Goal: Task Accomplishment & Management: Complete application form

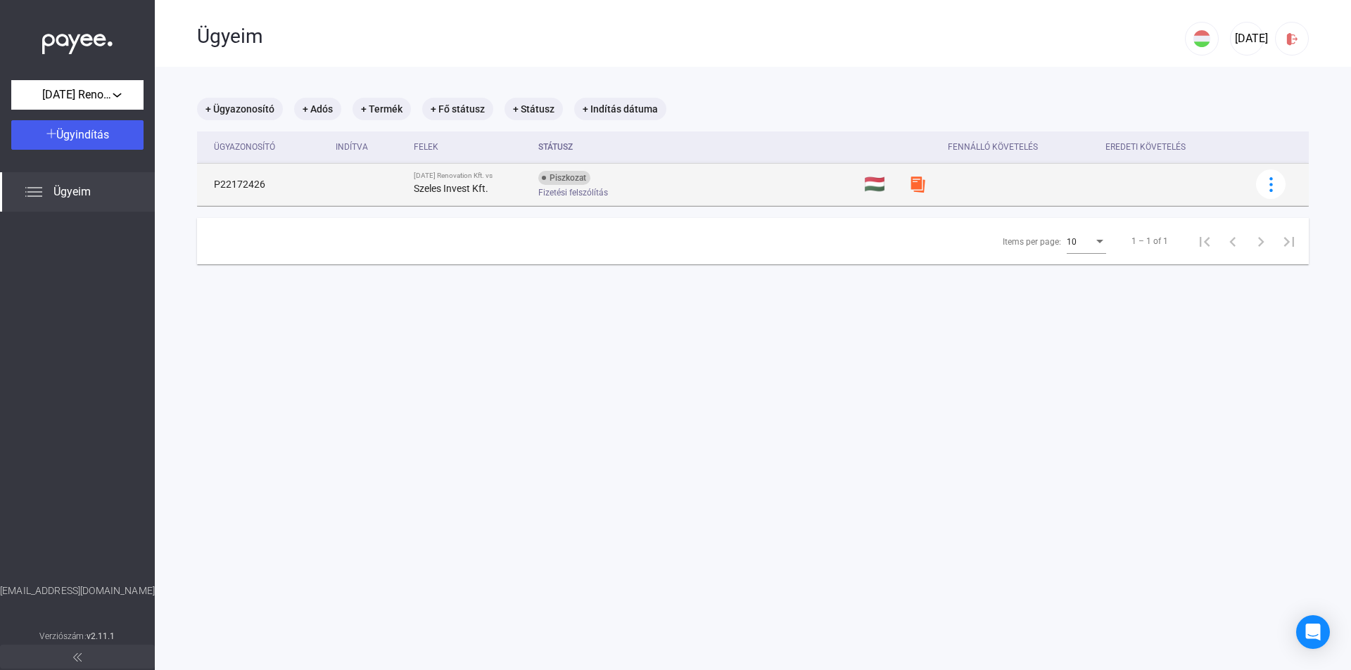
click at [551, 187] on span "Fizetési felszólítás" at bounding box center [573, 192] width 70 height 17
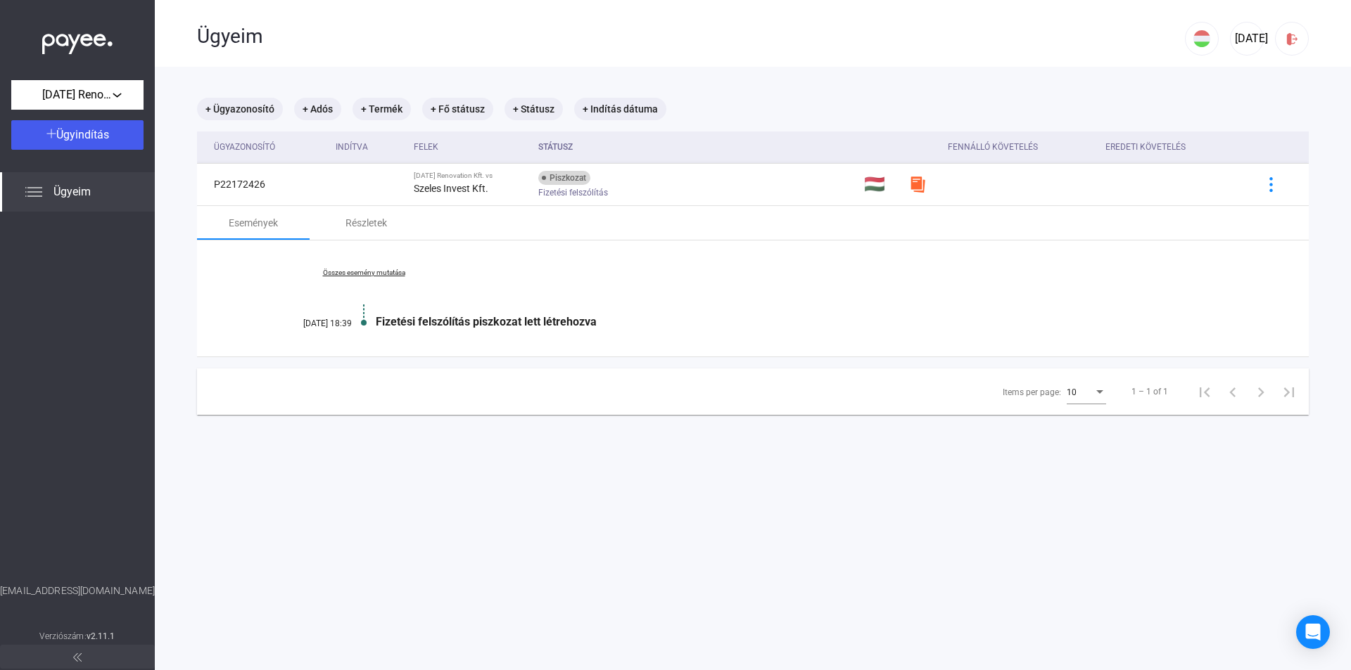
click at [366, 274] on link "Összes esemény mutatása" at bounding box center [363, 273] width 193 height 8
click at [366, 274] on link "Kevesebb esemény mutatása" at bounding box center [363, 273] width 193 height 8
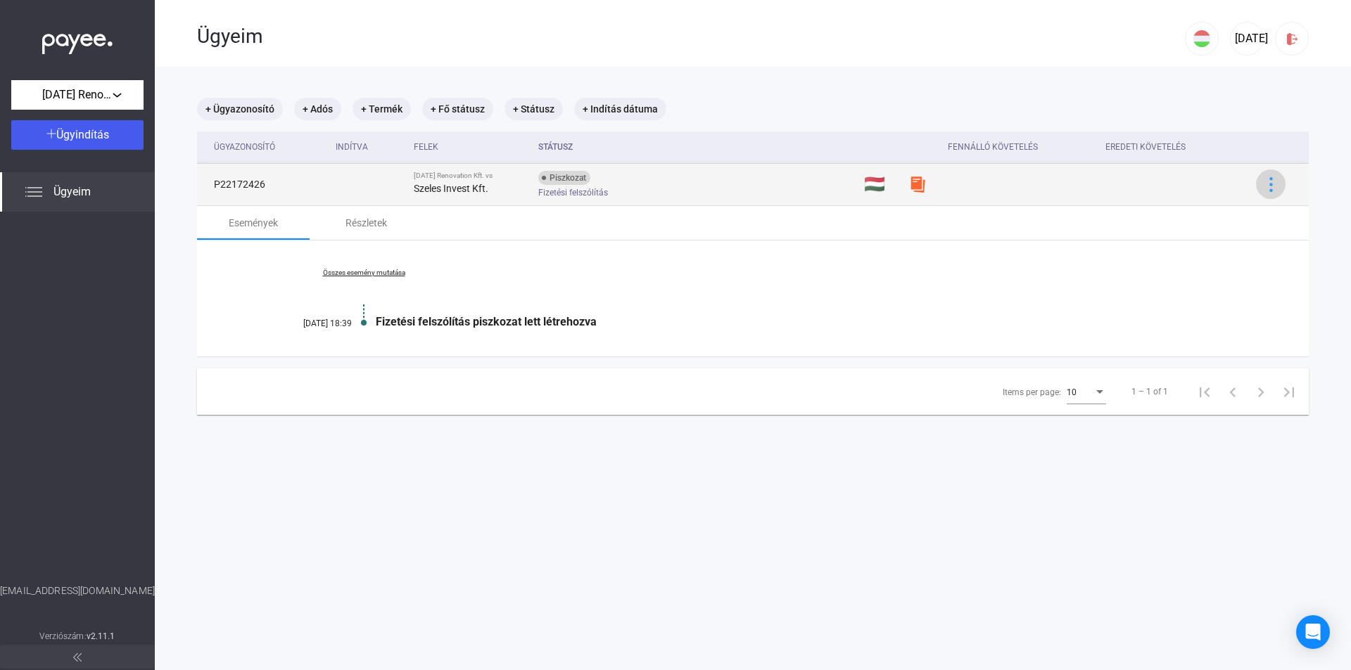
click at [1260, 183] on div at bounding box center [1270, 184] width 21 height 15
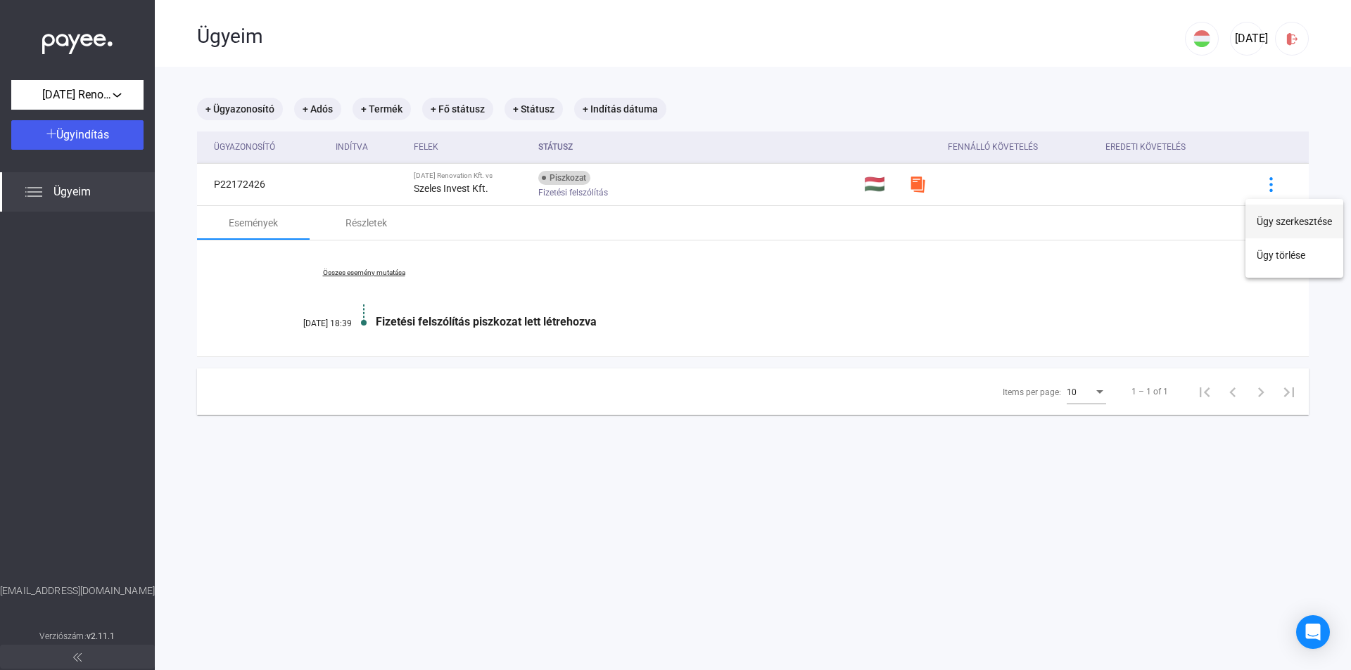
click at [1261, 222] on button "Ügy szerkesztése" at bounding box center [1294, 222] width 98 height 34
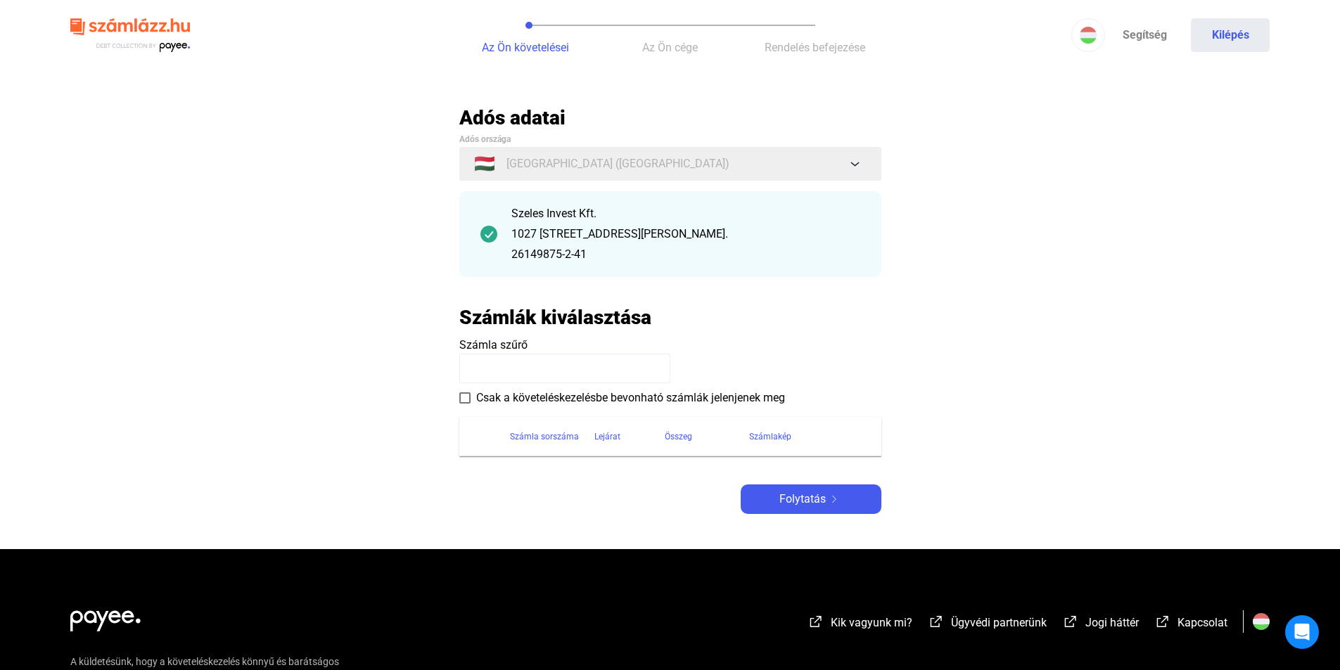
click at [530, 369] on input at bounding box center [564, 369] width 211 height 30
click at [507, 365] on payee-form-field "Számla szűrő" at bounding box center [670, 360] width 422 height 46
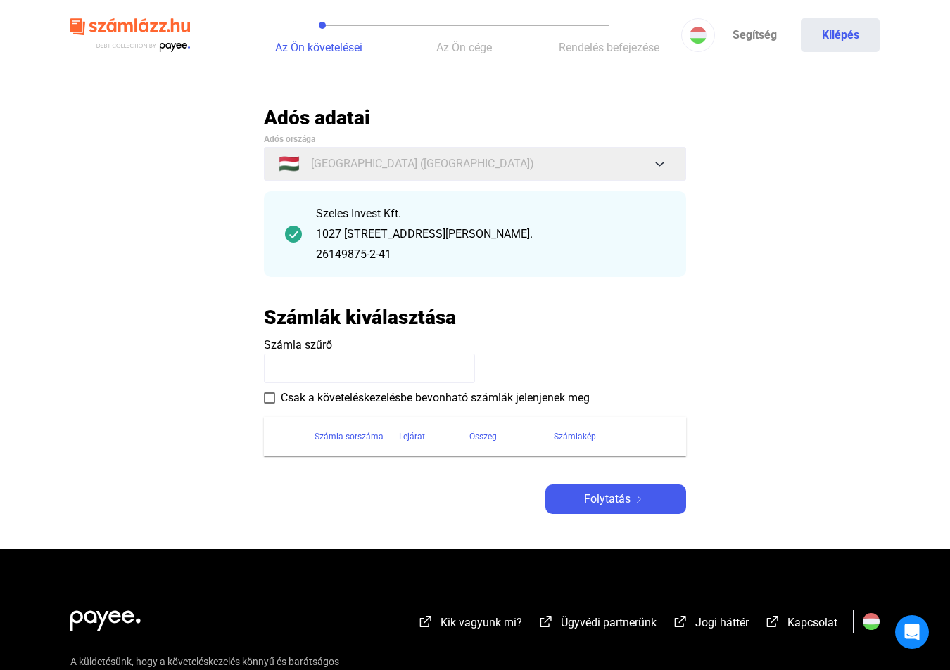
click at [934, 69] on div "Az Ön követelései Az Ön cége Rendelés befejezése Segítség Kilépés" at bounding box center [475, 35] width 950 height 70
click at [809, 118] on main "Automatikusan mentve Adós adatai Adós országa 🇭🇺 [GEOGRAPHIC_DATA] ([GEOGRAPHIC…" at bounding box center [475, 328] width 950 height 444
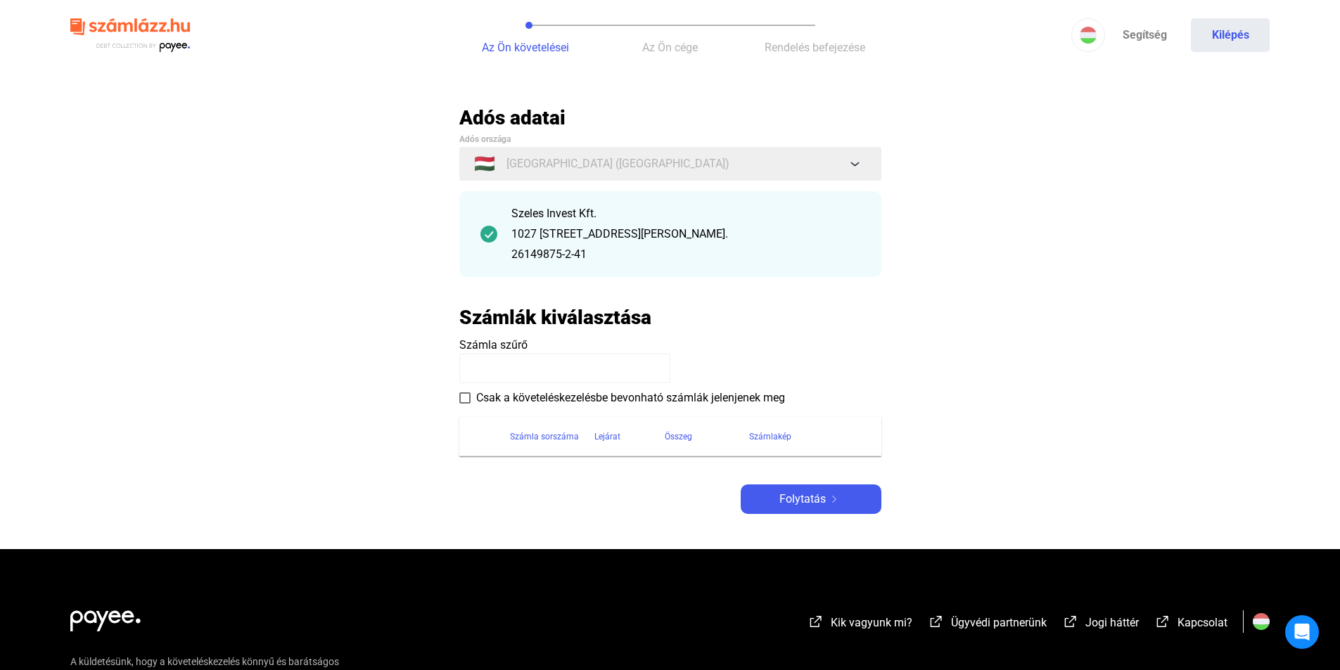
click at [535, 369] on input at bounding box center [564, 369] width 211 height 30
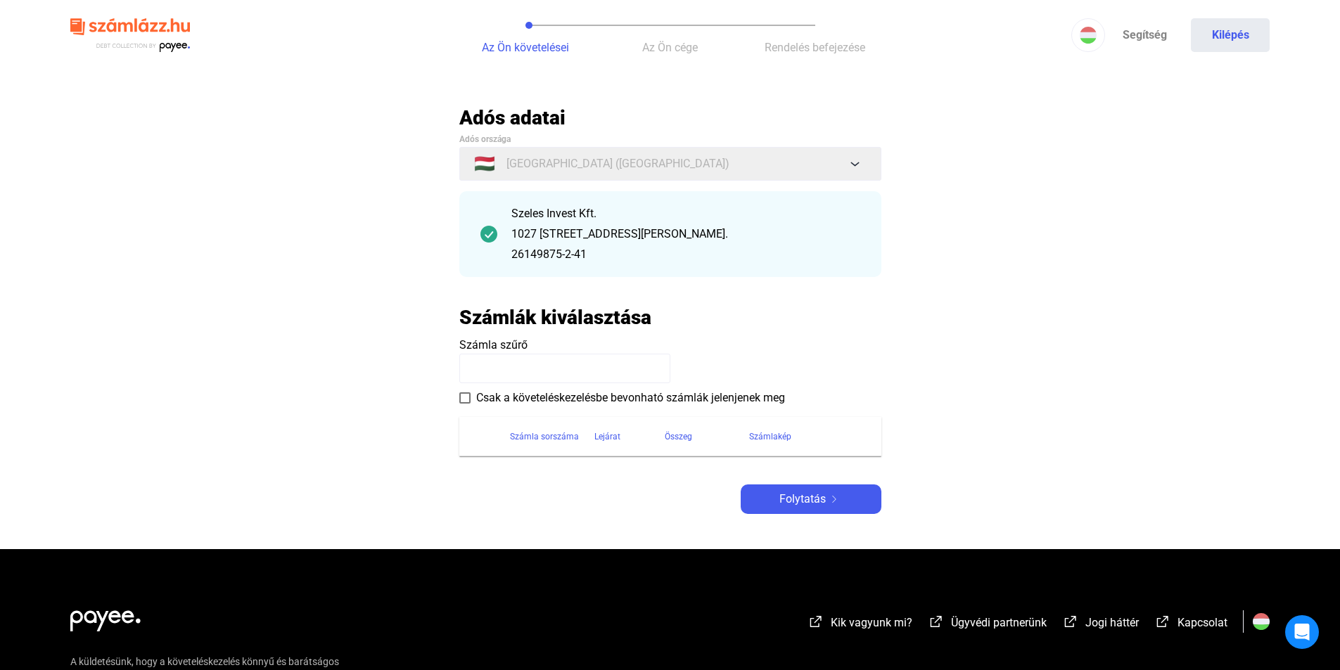
click at [535, 369] on input at bounding box center [564, 369] width 211 height 30
click at [536, 369] on input at bounding box center [564, 369] width 211 height 30
click at [837, 500] on img at bounding box center [834, 499] width 17 height 7
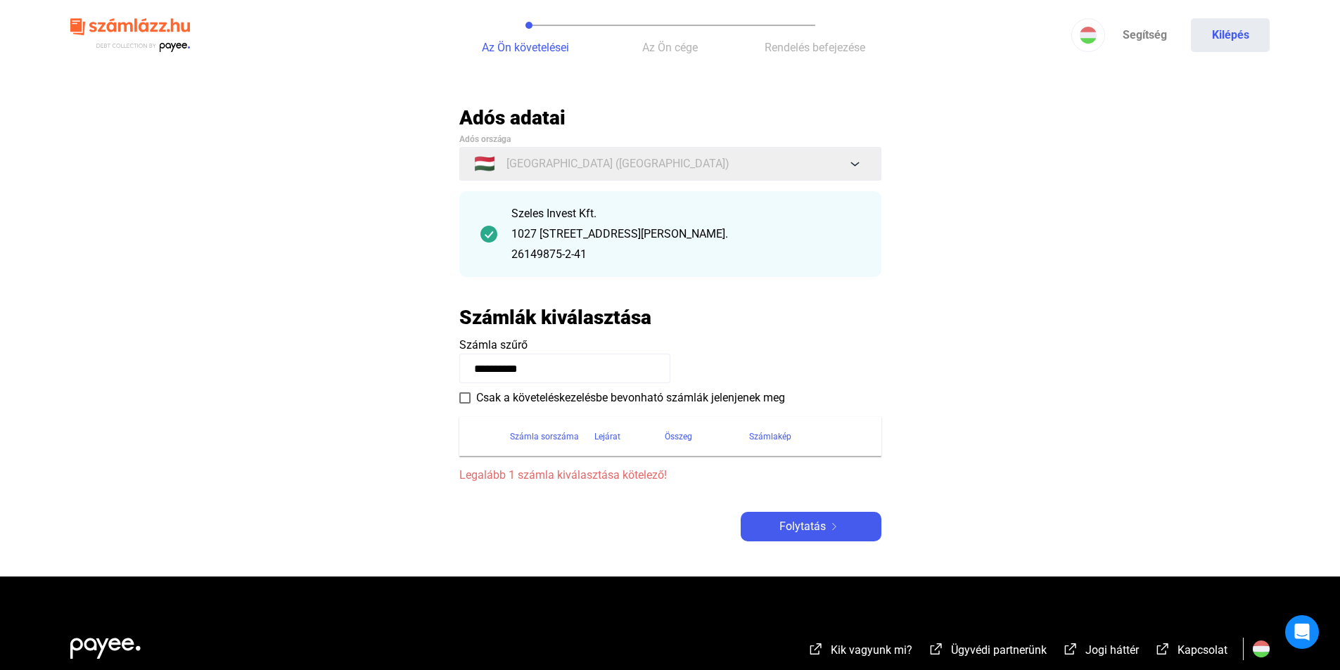
click at [460, 399] on span at bounding box center [464, 398] width 11 height 11
click at [782, 527] on span "Folytatás" at bounding box center [802, 526] width 46 height 17
click at [573, 362] on input "**********" at bounding box center [564, 369] width 211 height 30
click at [824, 202] on div "Szeles Invest Kft. [STREET_ADDRESS][PERSON_NAME] 26149875-2-41" at bounding box center [670, 234] width 422 height 86
click at [1131, 36] on link "Segítség" at bounding box center [1144, 35] width 79 height 34
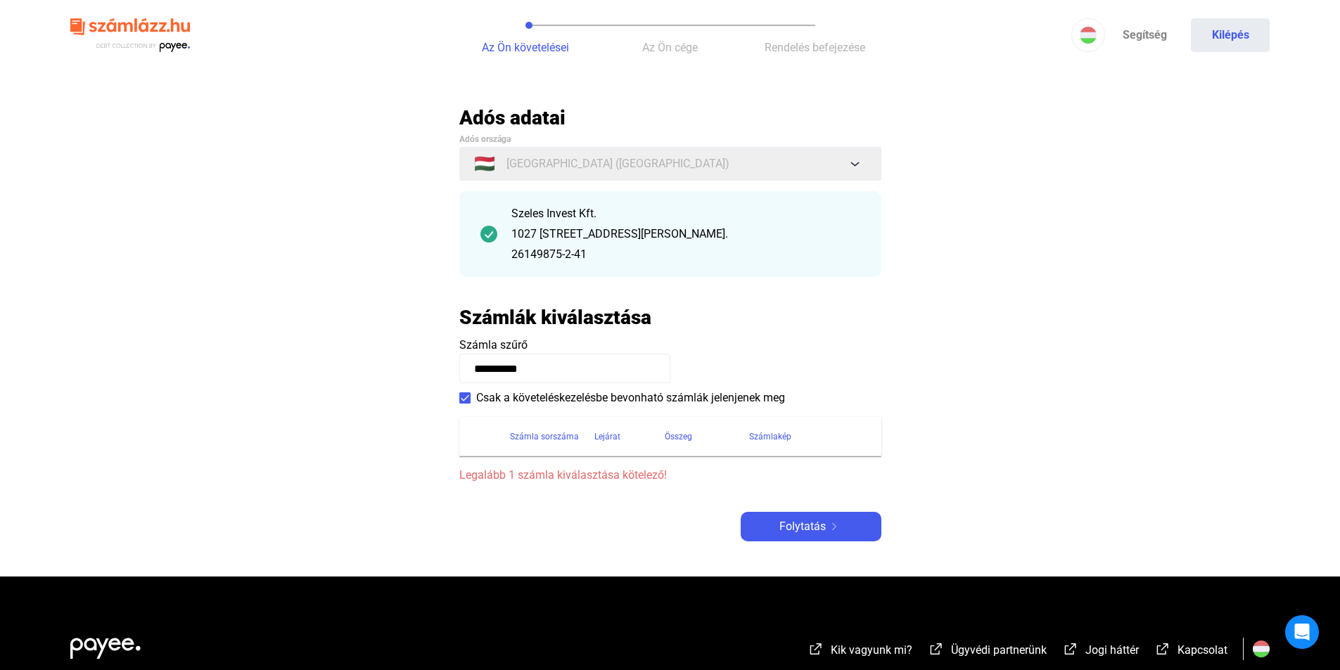
click at [554, 362] on input "**********" at bounding box center [564, 369] width 211 height 30
type input "*"
click at [568, 368] on input at bounding box center [564, 369] width 211 height 30
drag, startPoint x: 568, startPoint y: 368, endPoint x: 813, endPoint y: 250, distance: 271.2
click at [797, 253] on div "26149875-2-41" at bounding box center [685, 254] width 349 height 17
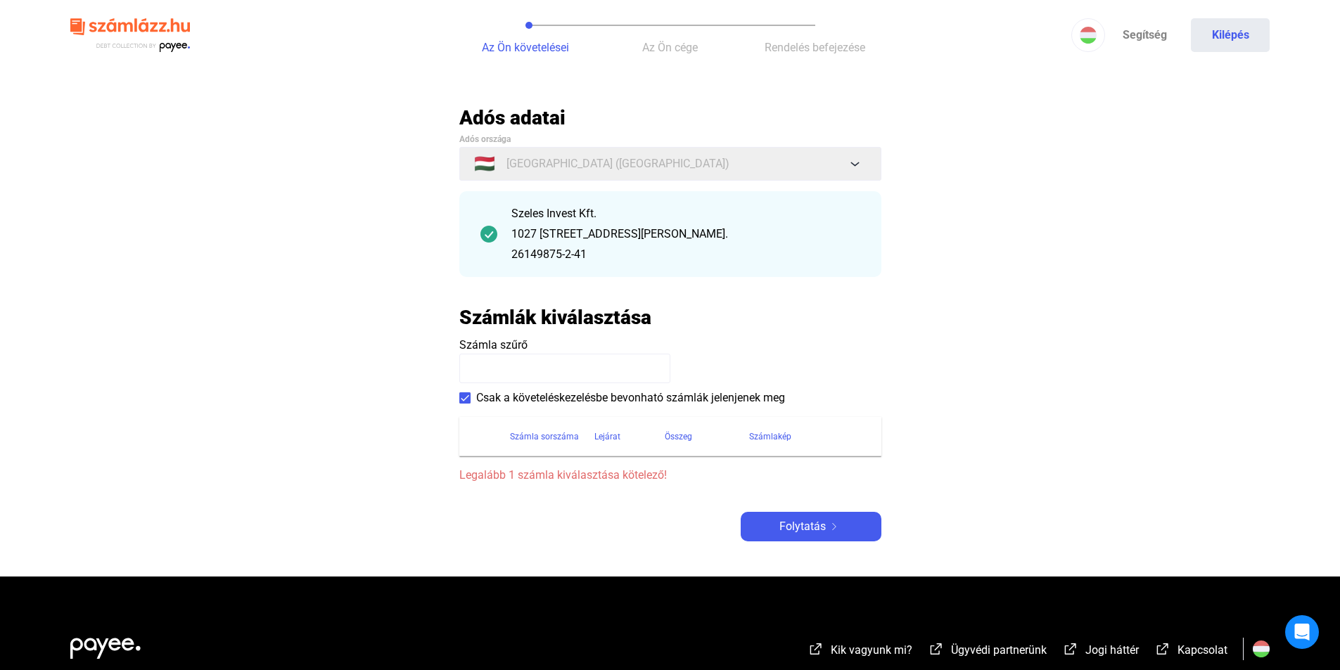
click at [463, 397] on span at bounding box center [464, 398] width 11 height 11
